Goal: Information Seeking & Learning: Check status

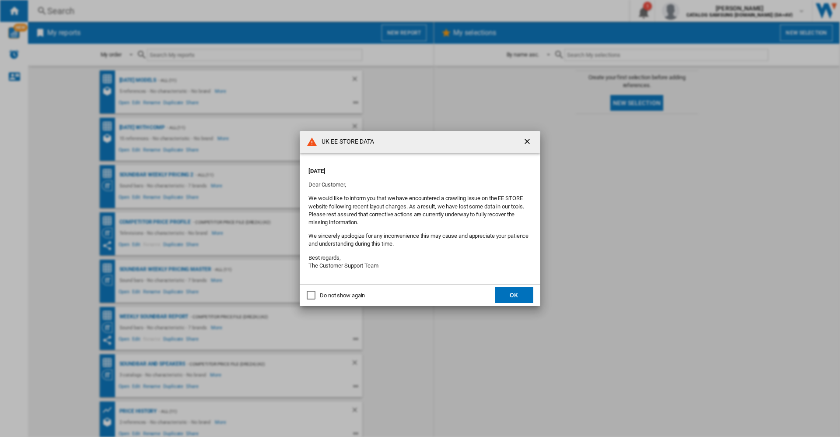
click at [506, 294] on button "OK" at bounding box center [514, 295] width 39 height 16
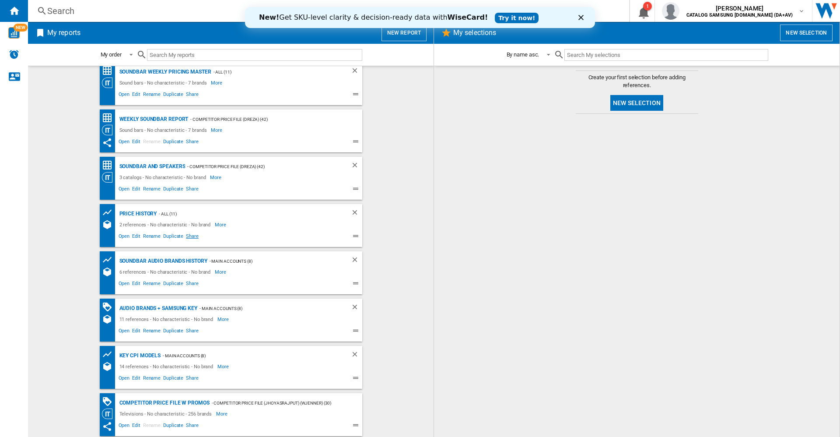
scroll to position [244, 0]
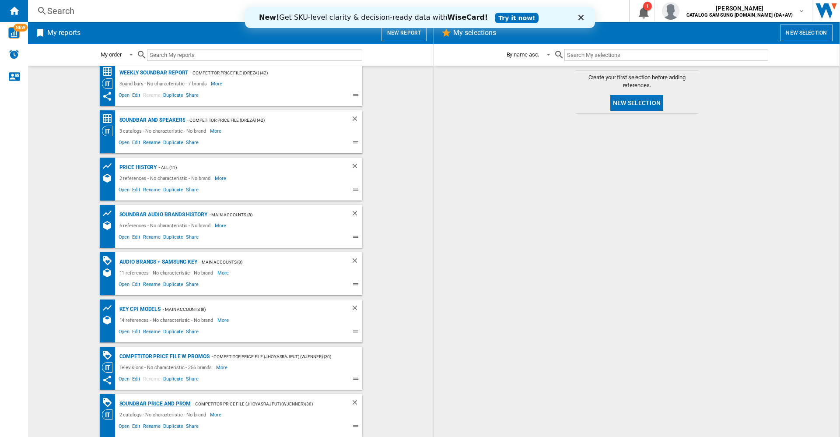
click at [160, 401] on div "Soundbar Price and Prom" at bounding box center [154, 403] width 74 height 11
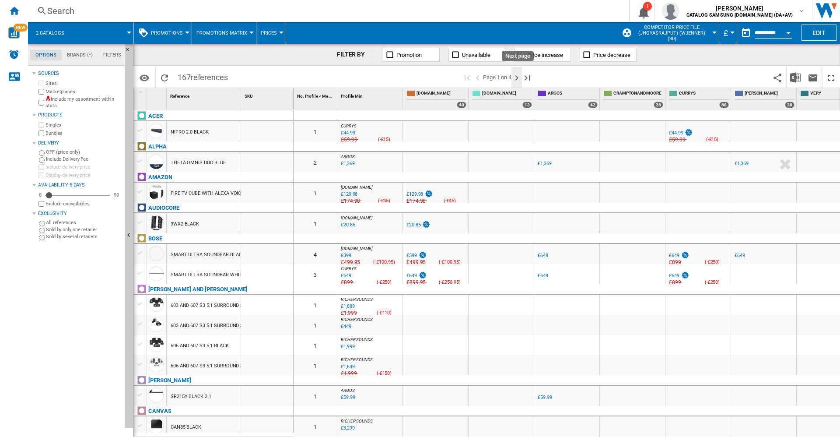
click at [520, 76] on ng-md-icon "Next page" at bounding box center [516, 78] width 11 height 11
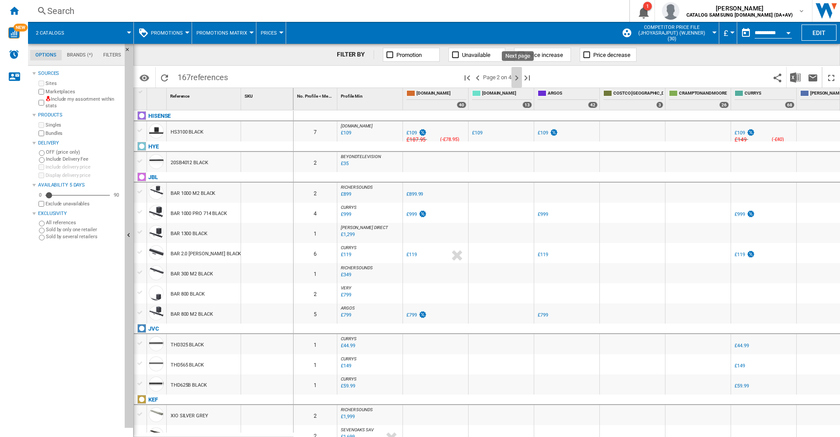
click at [520, 75] on ng-md-icon "Next page" at bounding box center [516, 78] width 11 height 11
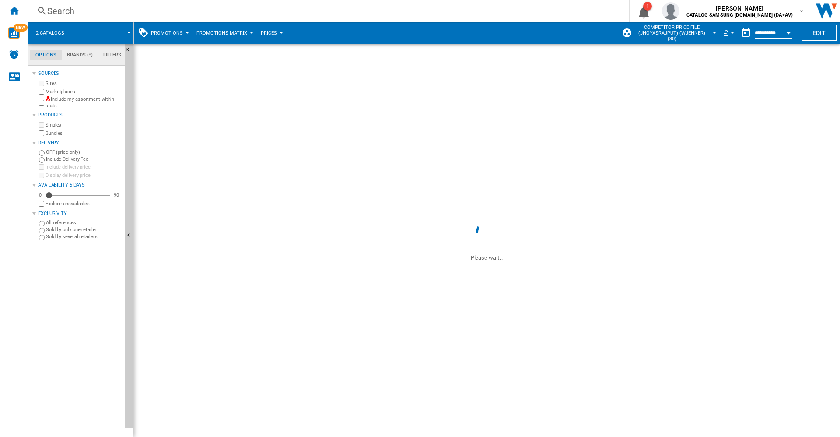
drag, startPoint x: 520, startPoint y: 74, endPoint x: 527, endPoint y: 12, distance: 62.1
click at [527, 12] on div "Search" at bounding box center [326, 11] width 559 height 12
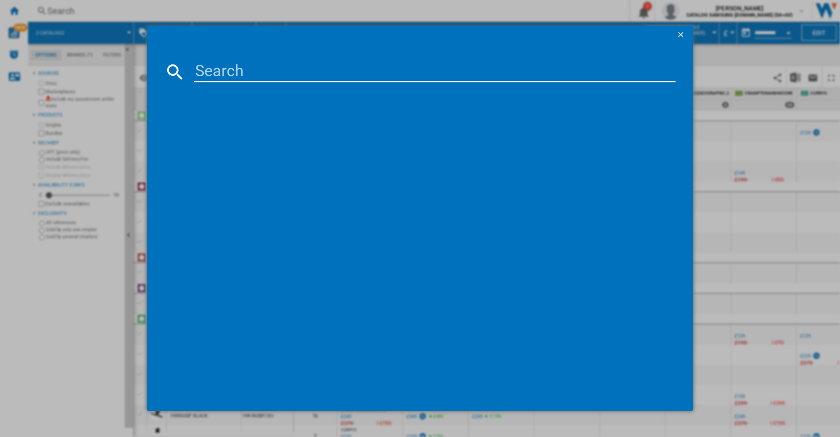
click at [683, 35] on ng-md-icon "getI18NText('BUTTONS.CLOSE_DIALOG')" at bounding box center [681, 35] width 11 height 11
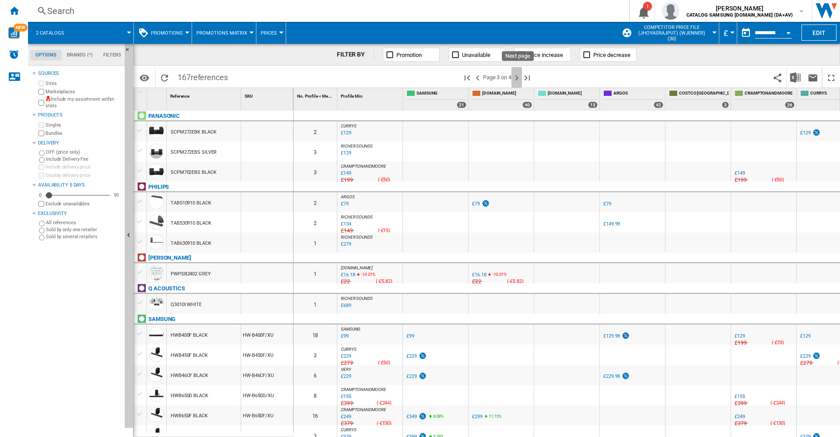
click at [518, 75] on ng-md-icon "Next page" at bounding box center [516, 78] width 11 height 11
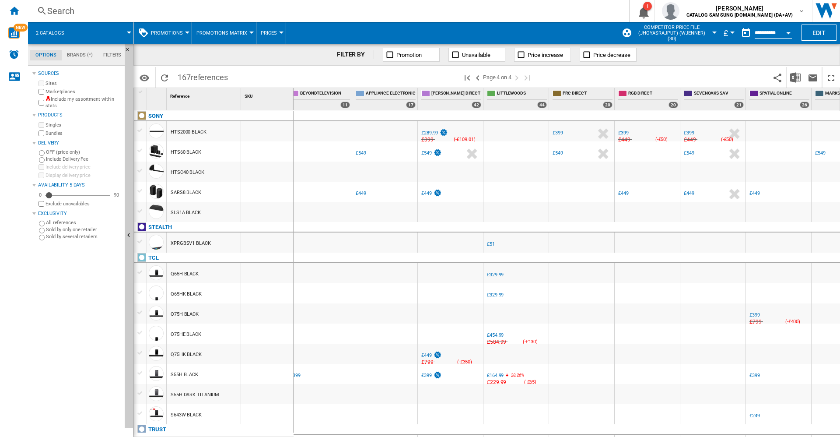
scroll to position [0, 891]
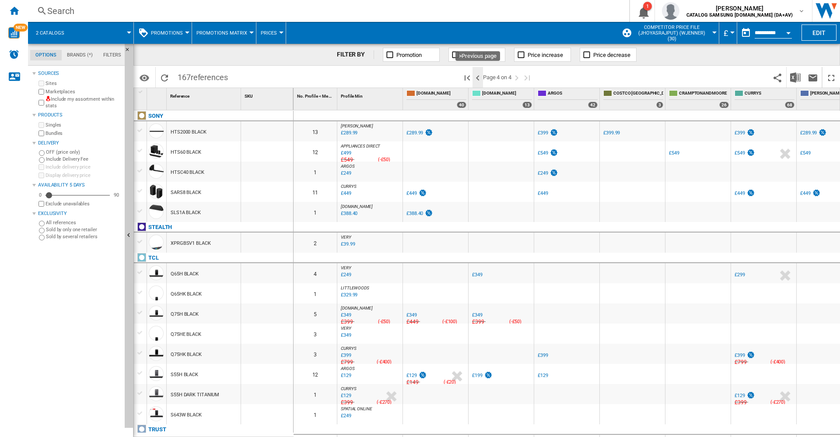
click at [480, 77] on ng-md-icon ">Previous page" at bounding box center [478, 78] width 11 height 11
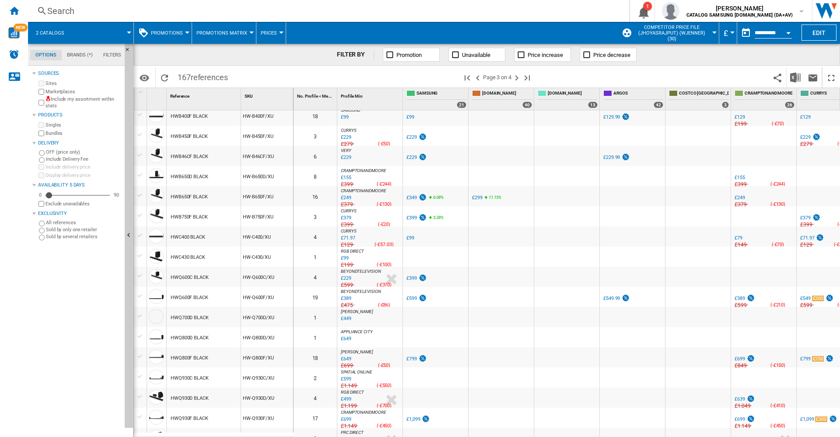
click at [450, 15] on div "Search" at bounding box center [326, 11] width 559 height 12
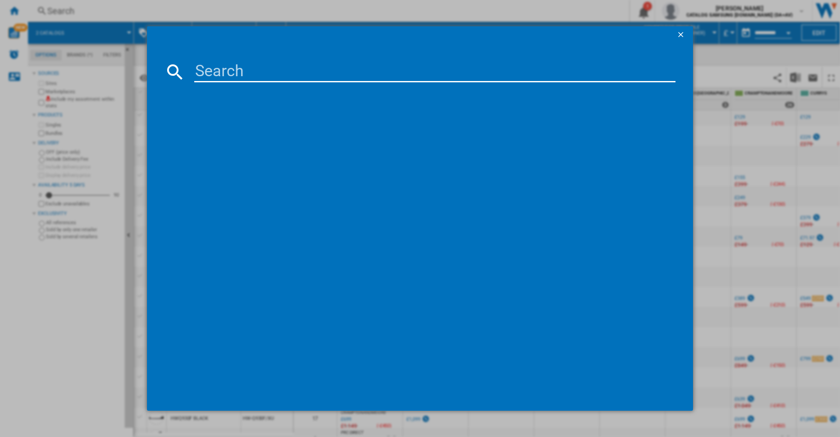
click at [682, 36] on ng-md-icon "getI18NText('BUTTONS.CLOSE_DIALOG')" at bounding box center [681, 35] width 11 height 11
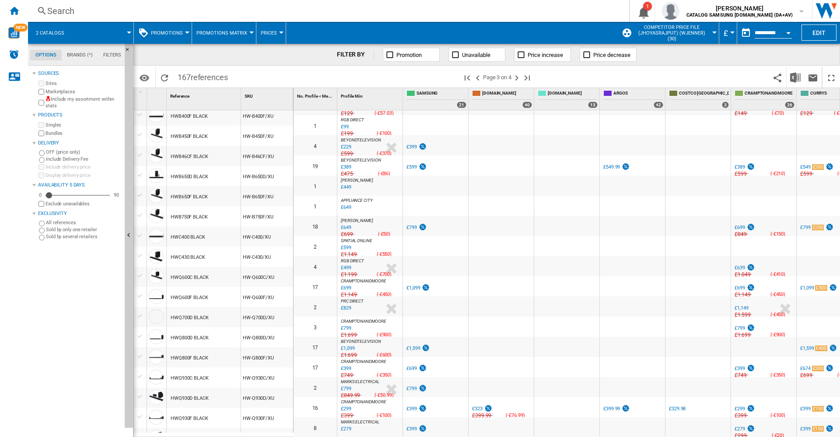
scroll to position [350, 0]
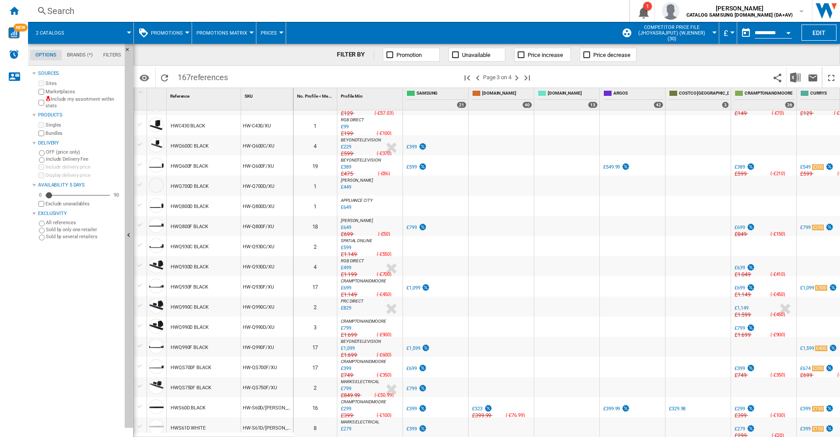
click at [346, 368] on div "£399" at bounding box center [346, 368] width 11 height 6
